Goal: Check status: Check status

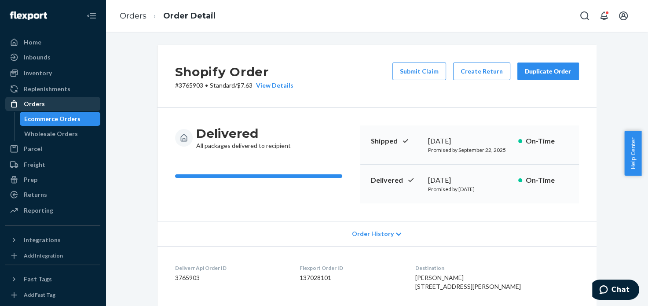
click at [56, 104] on div "Orders" at bounding box center [52, 104] width 93 height 12
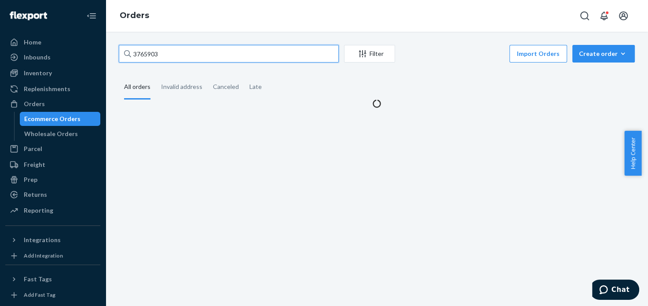
click at [178, 54] on input "3765903" at bounding box center [229, 54] width 220 height 18
paste input "3764526"
click at [178, 54] on input "3765903" at bounding box center [229, 54] width 220 height 18
click at [178, 54] on input "37659033764526" at bounding box center [229, 54] width 220 height 18
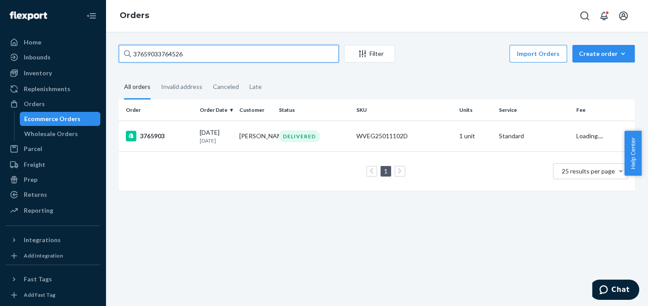
paste input "text"
type input "3764526"
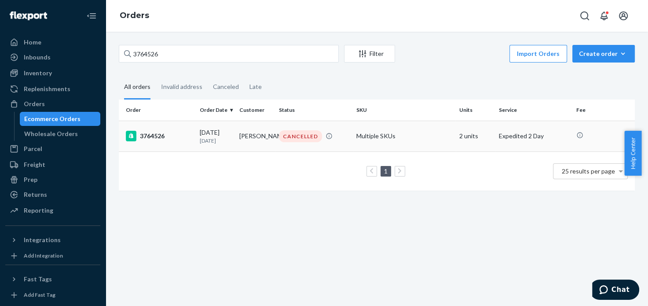
click at [150, 136] on div "3764526" at bounding box center [159, 136] width 67 height 11
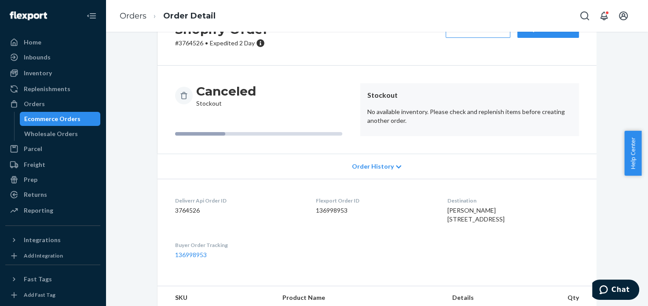
scroll to position [43, 0]
drag, startPoint x: 428, startPoint y: 207, endPoint x: 486, endPoint y: 209, distance: 57.7
click at [486, 209] on dl "Deliverr Api Order ID 3764526 Flexport Order ID 136998953 Destination [PERSON_N…" at bounding box center [377, 227] width 439 height 98
click at [448, 210] on span "[PERSON_NAME] [STREET_ADDRESS]" at bounding box center [476, 214] width 57 height 16
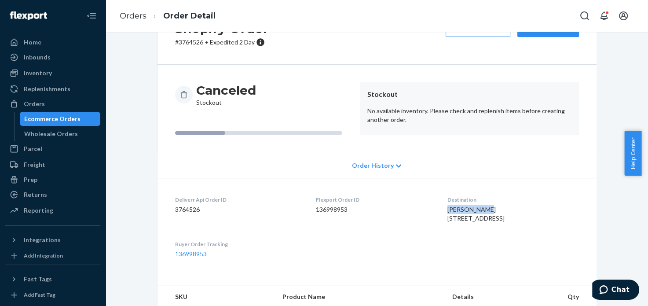
click at [448, 210] on span "[PERSON_NAME] [STREET_ADDRESS]" at bounding box center [476, 214] width 57 height 16
click at [60, 105] on div "Orders" at bounding box center [52, 104] width 93 height 12
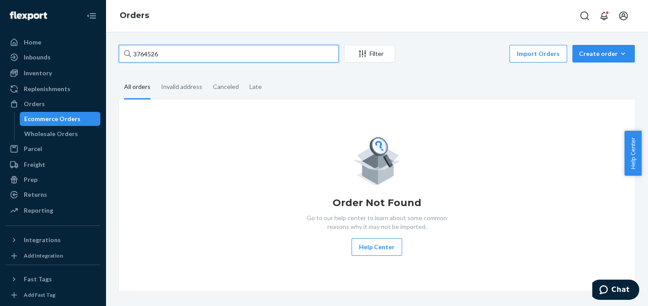
click at [214, 60] on input "3764526" at bounding box center [229, 54] width 220 height 18
paste input "[PERSON_NAME]"
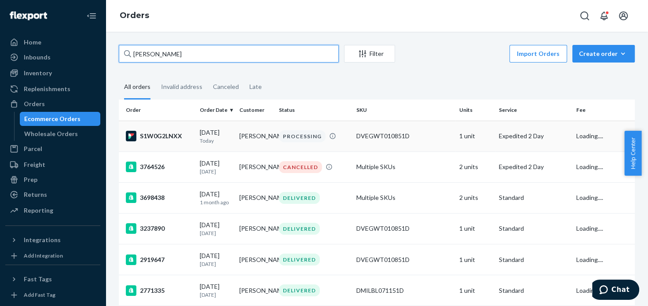
type input "[PERSON_NAME]"
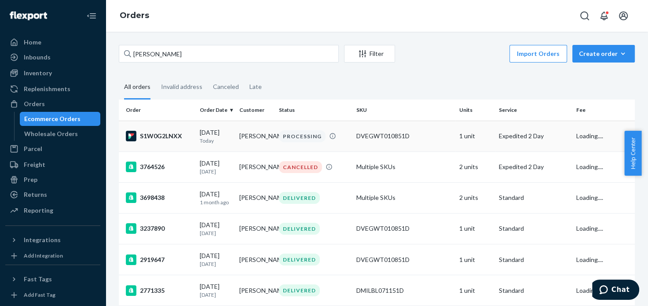
click at [155, 140] on div "S1W0G2LNXX" at bounding box center [159, 136] width 67 height 11
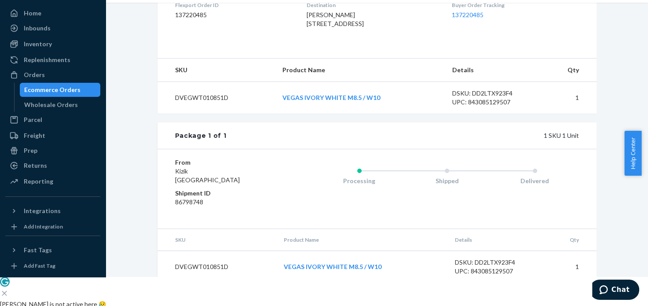
scroll to position [253, 0]
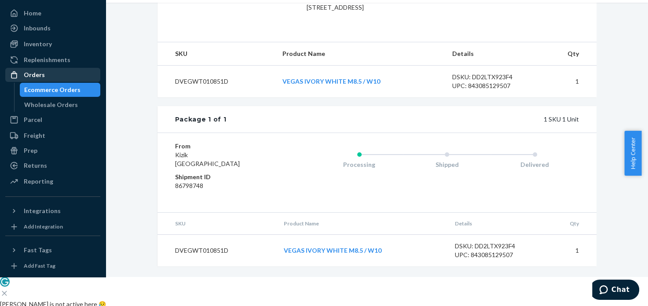
click at [36, 74] on div "Orders" at bounding box center [34, 74] width 21 height 9
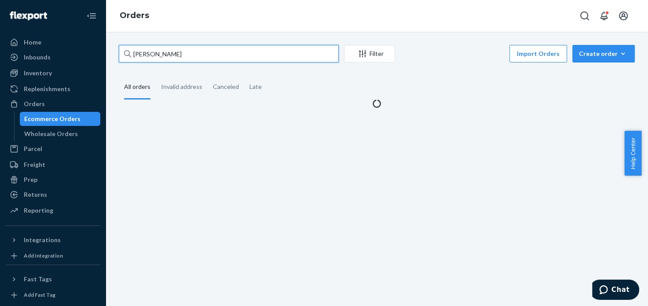
click at [216, 52] on input "[PERSON_NAME]" at bounding box center [229, 54] width 220 height 18
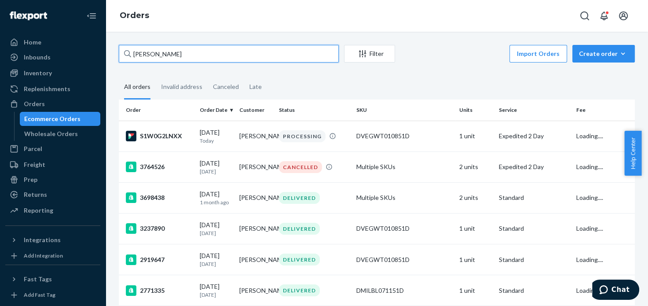
paste input "3759149"
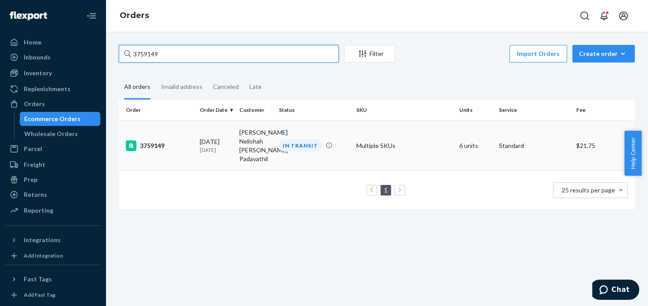
type input "3759149"
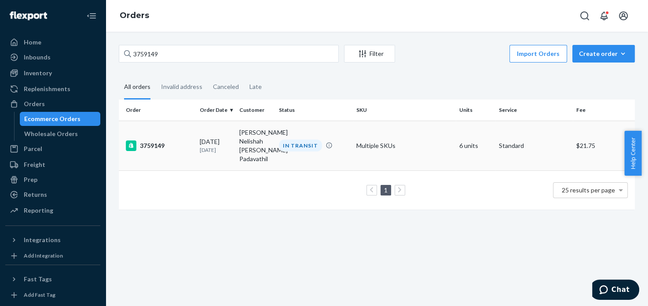
click at [142, 146] on div "3759149" at bounding box center [159, 145] width 67 height 11
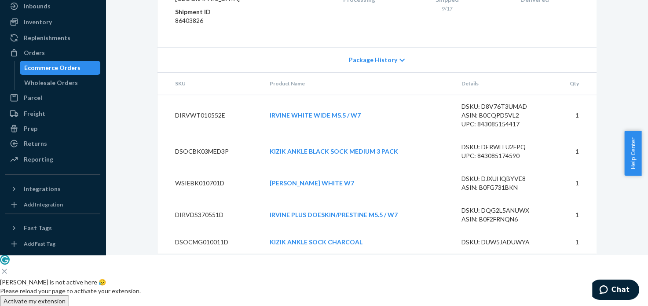
scroll to position [808, 0]
